Goal: Find specific page/section: Find specific page/section

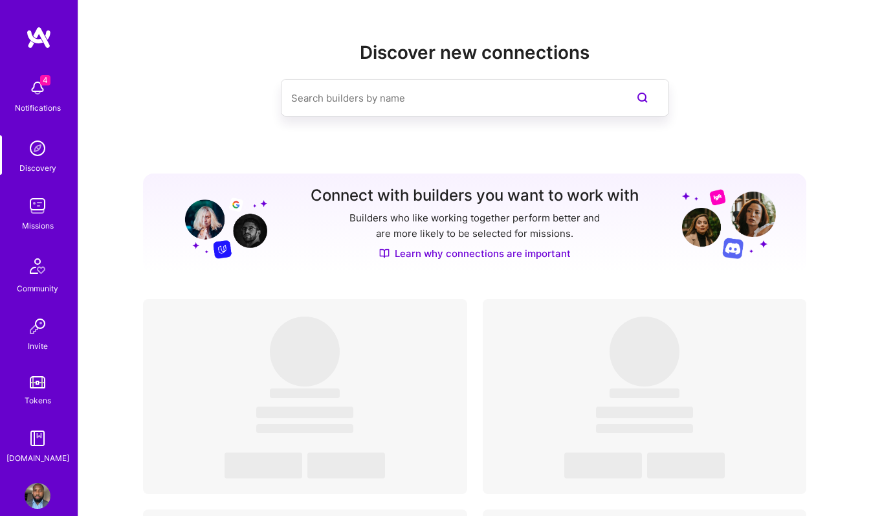
click at [37, 155] on img at bounding box center [38, 148] width 26 height 26
click at [39, 201] on img at bounding box center [38, 206] width 26 height 26
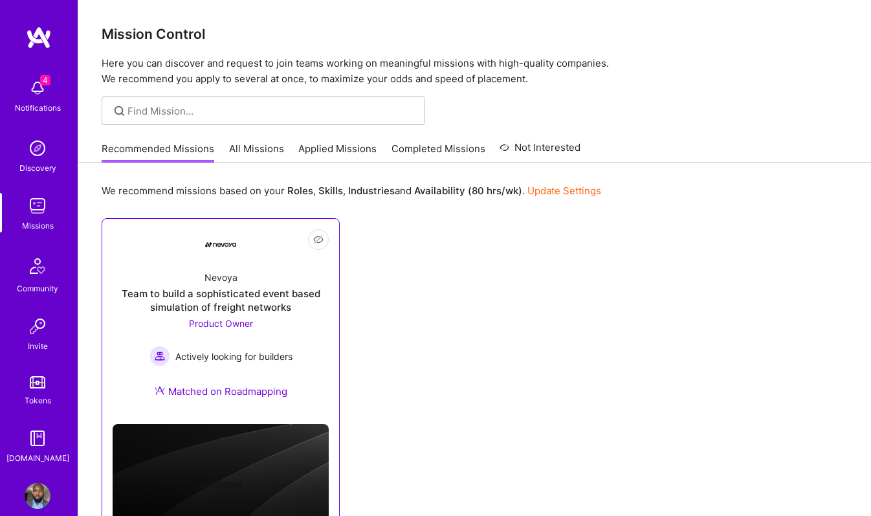
click at [195, 239] on link "Not Interested Nevoya Team to build a sophisticated event based simulation of f…" at bounding box center [221, 321] width 216 height 184
